Goal: Find specific page/section: Find specific page/section

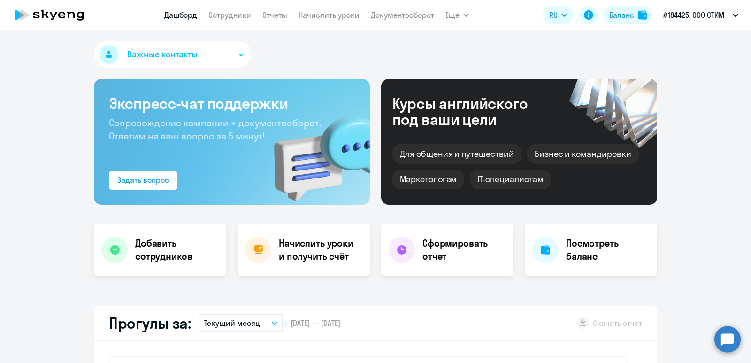
select select "30"
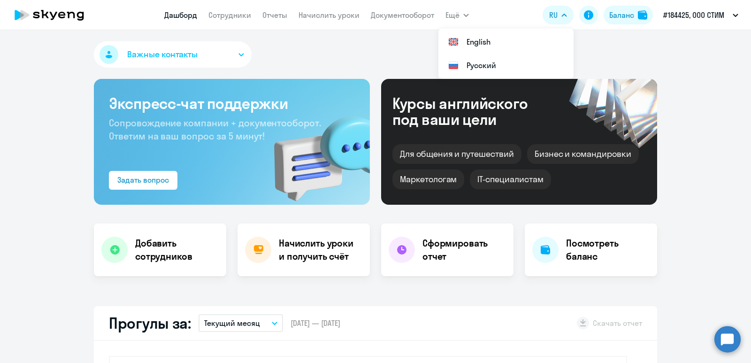
select select "30"
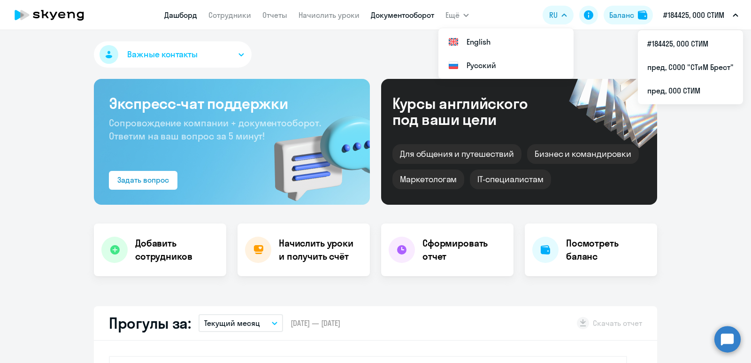
click at [395, 14] on link "Документооборот" at bounding box center [402, 14] width 63 height 9
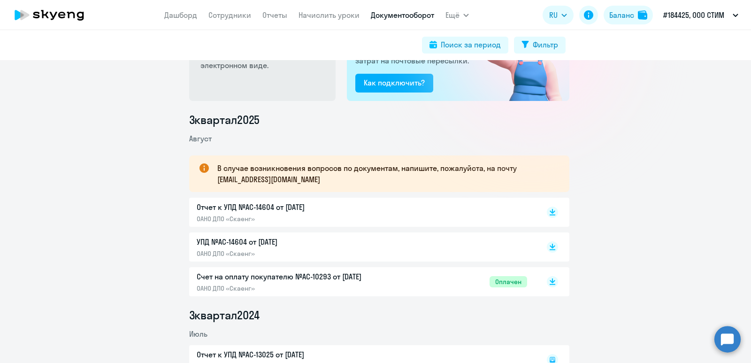
scroll to position [94, 0]
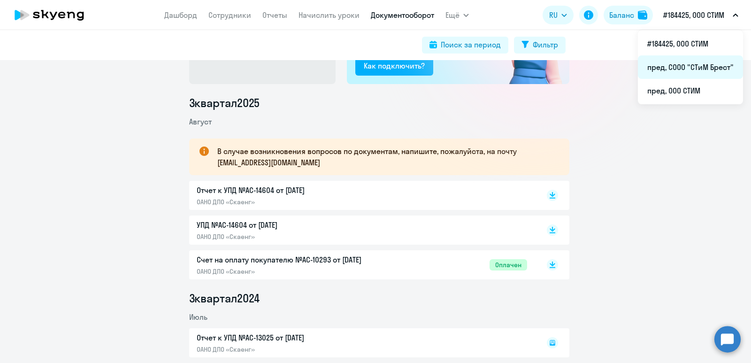
click at [698, 73] on li "пред, СООО "СТиМ Брест"" at bounding box center [690, 66] width 105 height 23
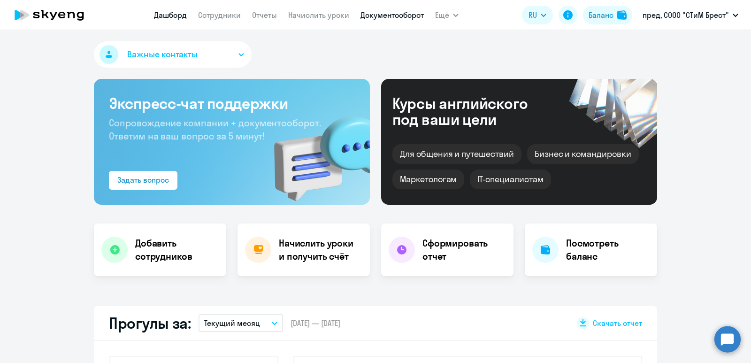
click at [378, 10] on link "Документооборот" at bounding box center [392, 14] width 63 height 9
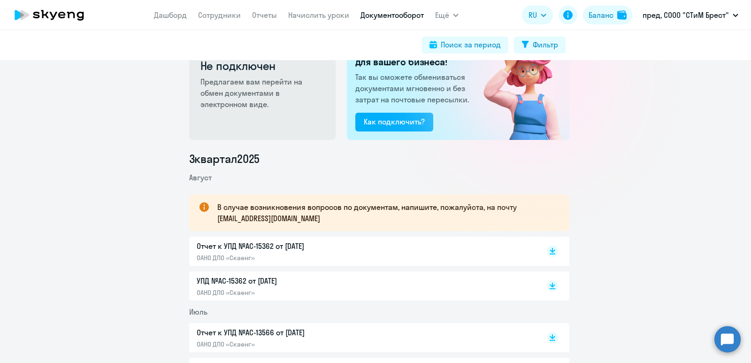
scroll to position [94, 0]
